Goal: Task Accomplishment & Management: Use online tool/utility

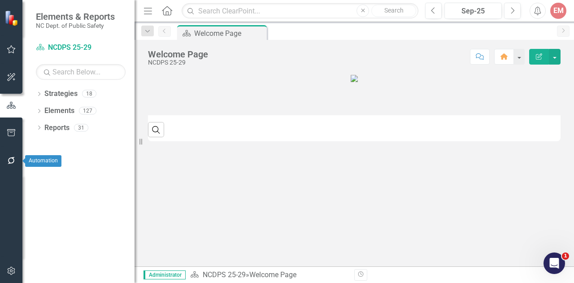
click at [6, 165] on button "button" at bounding box center [11, 160] width 20 height 19
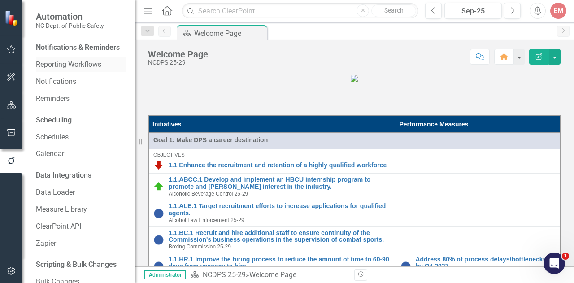
click at [81, 70] on link "Reporting Workflows" at bounding box center [81, 65] width 90 height 10
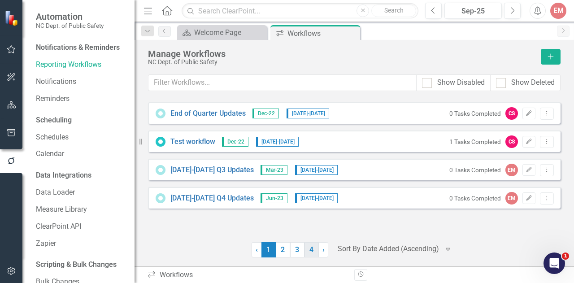
click at [307, 249] on link "4" at bounding box center [311, 249] width 14 height 15
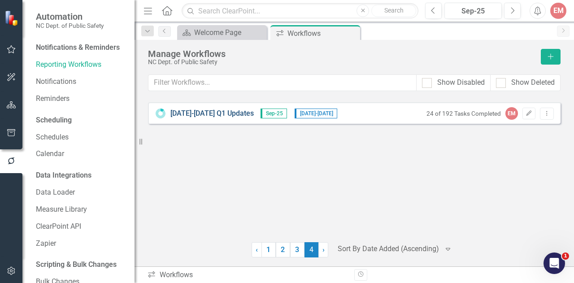
click at [188, 111] on link "[DATE]-[DATE] Q1 Updates" at bounding box center [211, 113] width 83 height 10
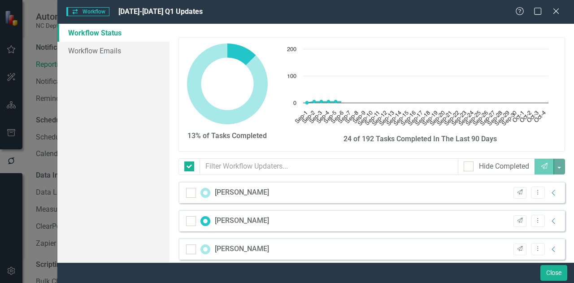
checkbox input "false"
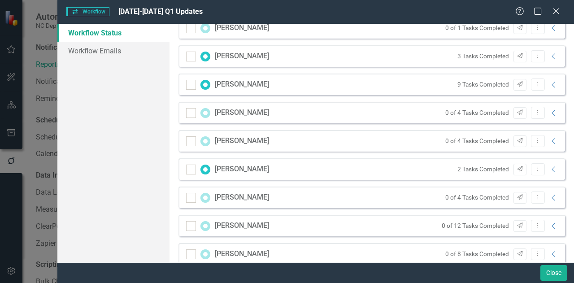
scroll to position [566, 0]
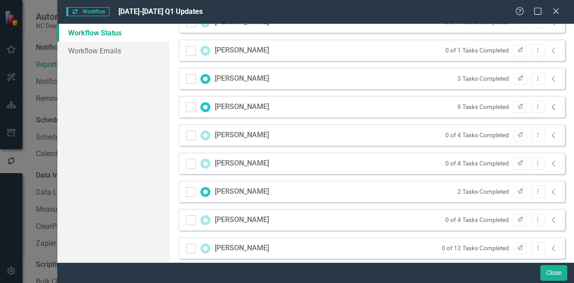
click at [549, 108] on icon "Collapse" at bounding box center [553, 107] width 9 height 7
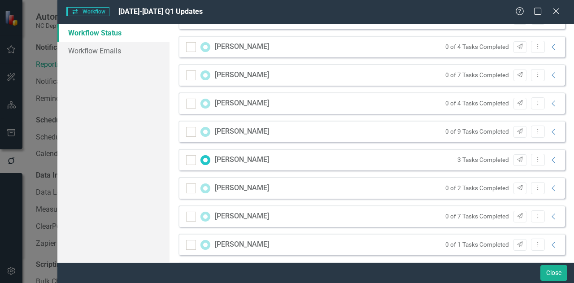
scroll to position [285, 0]
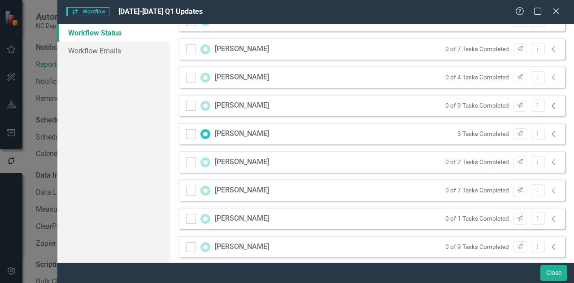
click at [549, 104] on icon "Collapse" at bounding box center [553, 105] width 9 height 7
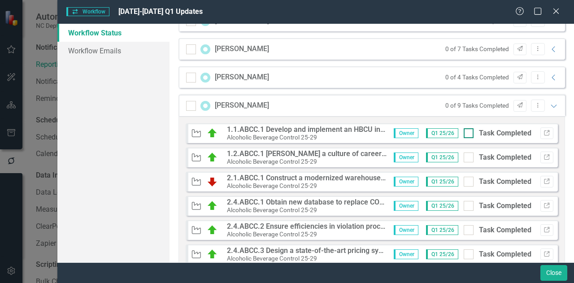
click at [463, 132] on input "Task Completed" at bounding box center [466, 131] width 6 height 6
checkbox input "true"
click at [463, 159] on div at bounding box center [468, 157] width 10 height 10
click at [463, 158] on input "Task Completed" at bounding box center [466, 155] width 6 height 6
checkbox input "true"
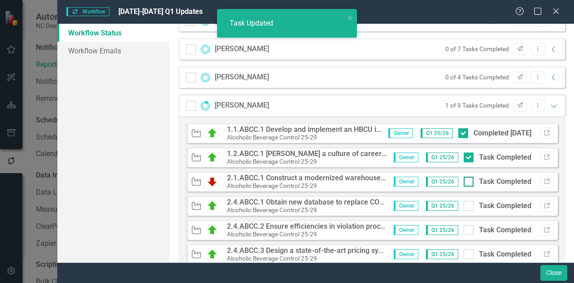
click at [466, 178] on div at bounding box center [468, 182] width 10 height 10
click at [466, 178] on input "Task Completed" at bounding box center [466, 180] width 6 height 6
checkbox input "true"
click at [463, 203] on input "Task Completed" at bounding box center [466, 204] width 6 height 6
checkbox input "true"
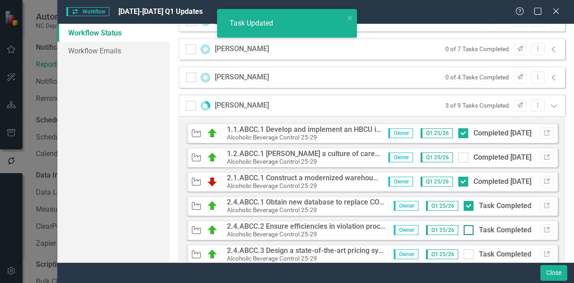
checkbox input "true"
click at [463, 231] on div at bounding box center [468, 230] width 10 height 10
click at [463, 231] on input "Task Completed" at bounding box center [466, 228] width 6 height 6
checkbox input "true"
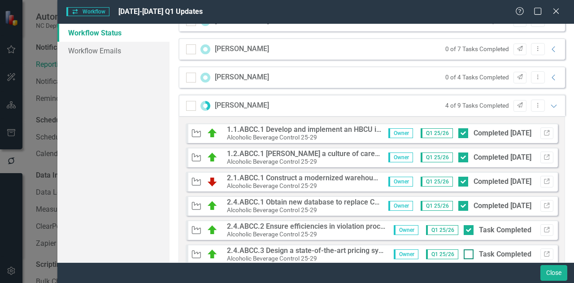
click at [463, 252] on input "Task Completed" at bounding box center [466, 252] width 6 height 6
checkbox input "true"
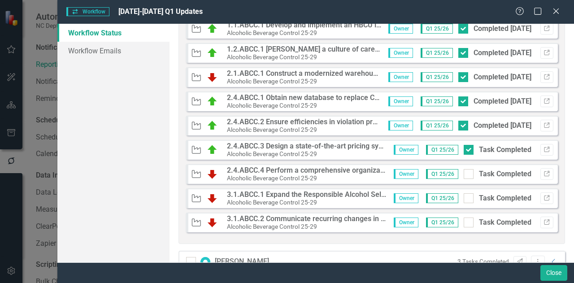
scroll to position [397, 0]
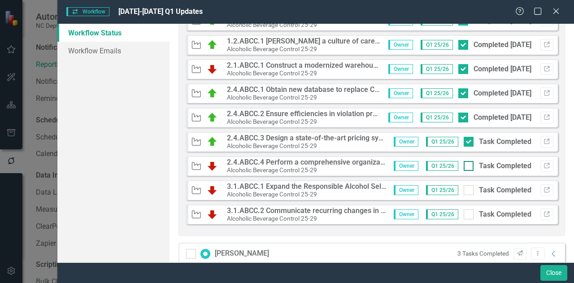
click at [463, 165] on div at bounding box center [468, 166] width 10 height 10
click at [463, 165] on input "Task Completed" at bounding box center [466, 164] width 6 height 6
checkbox input "true"
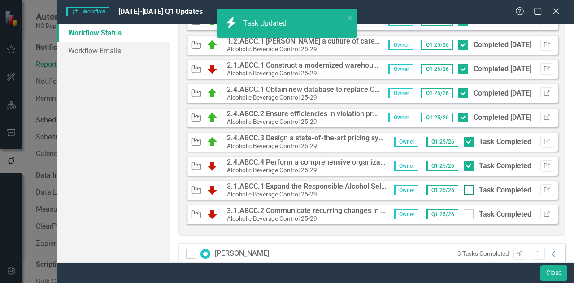
click at [463, 190] on div at bounding box center [468, 190] width 10 height 10
click at [463, 190] on input "Task Completed" at bounding box center [466, 188] width 6 height 6
checkbox input "true"
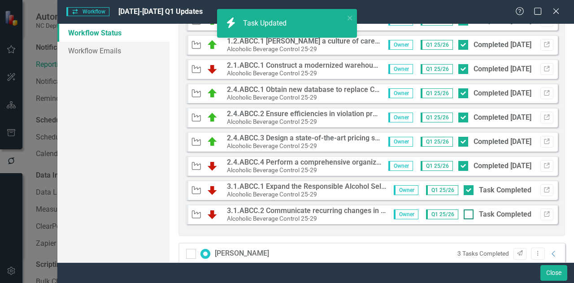
click at [463, 216] on div at bounding box center [468, 214] width 10 height 10
click at [463, 215] on input "Task Completed" at bounding box center [466, 212] width 6 height 6
checkbox input "true"
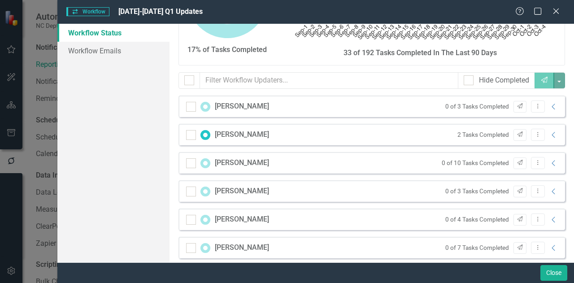
scroll to position [117, 0]
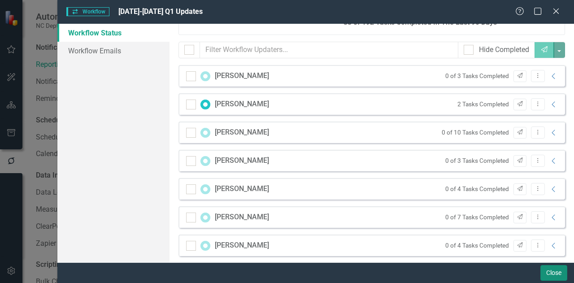
click at [560, 272] on button "Close" at bounding box center [553, 273] width 27 height 16
